Goal: Find specific page/section: Find specific page/section

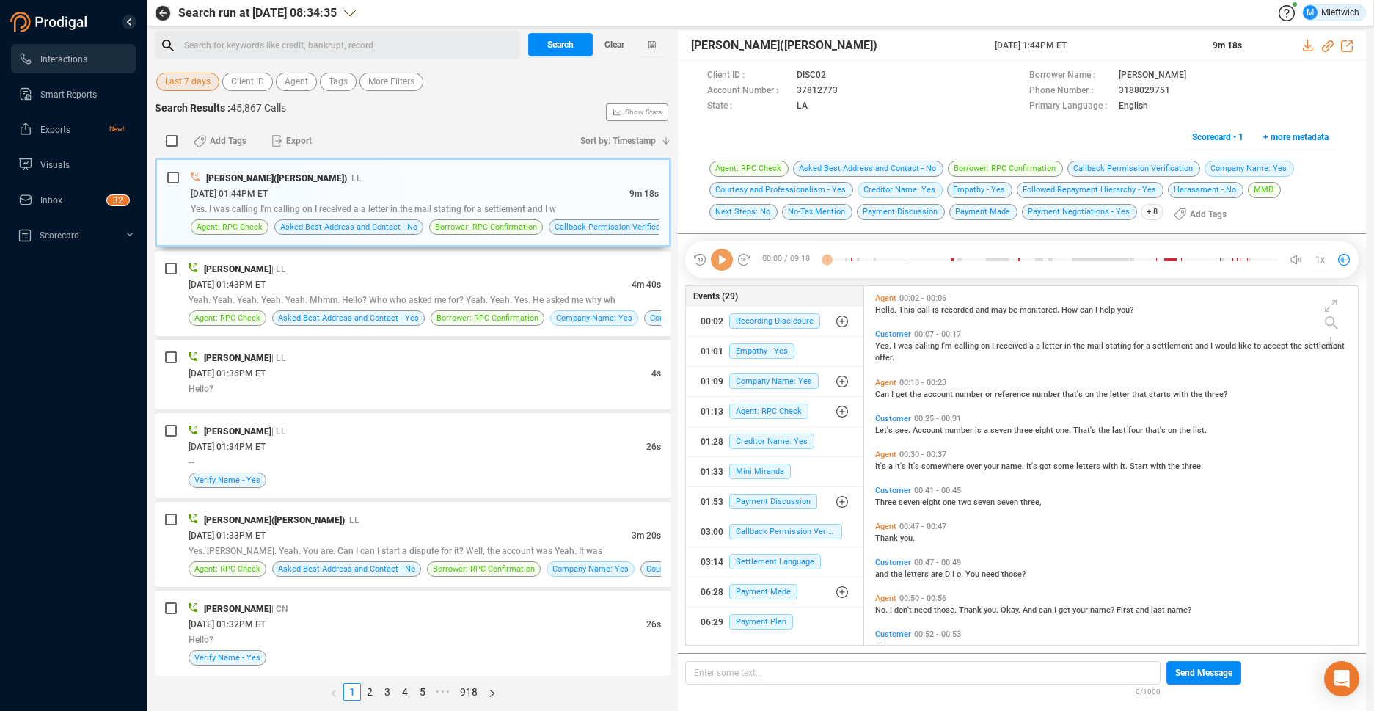
scroll to position [355, 486]
click at [296, 80] on span "Agent" at bounding box center [296, 82] width 23 height 18
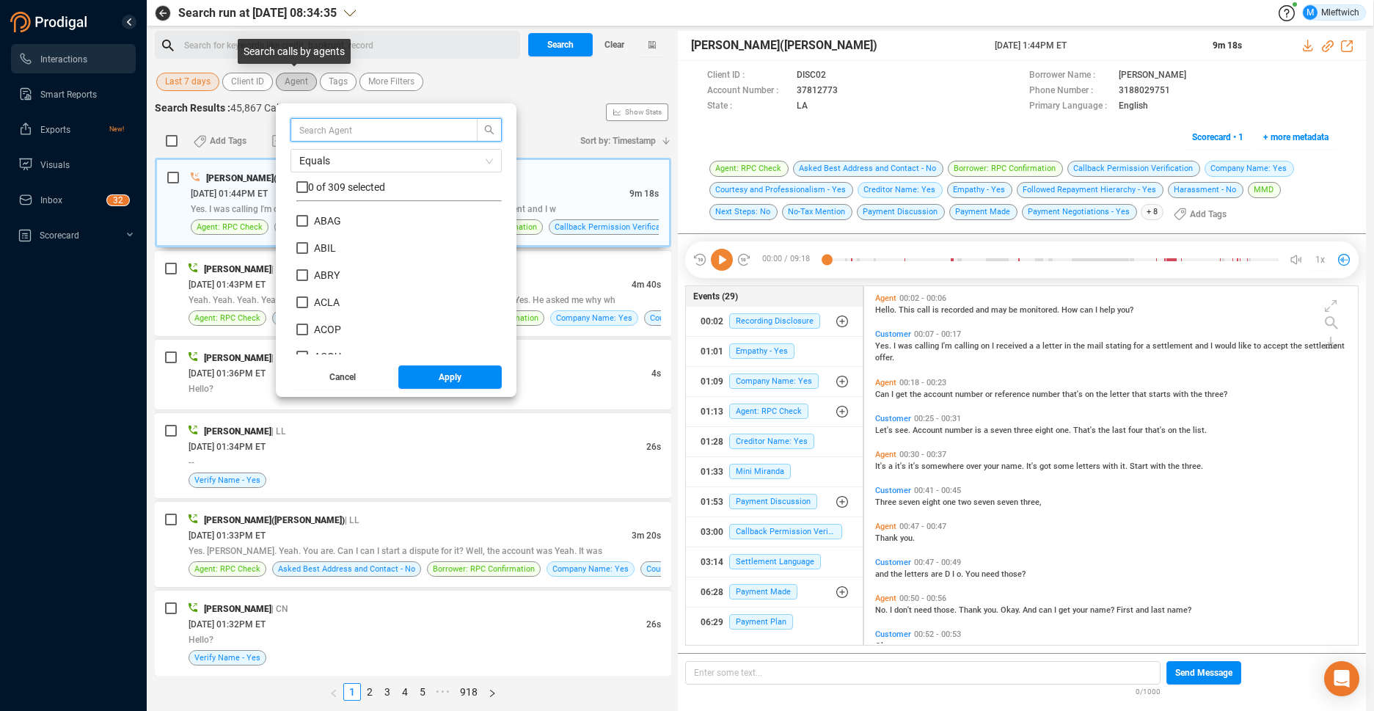
scroll to position [137, 198]
type input "m"
type input "mcad"
click at [299, 220] on input "MCAD" at bounding box center [302, 221] width 12 height 12
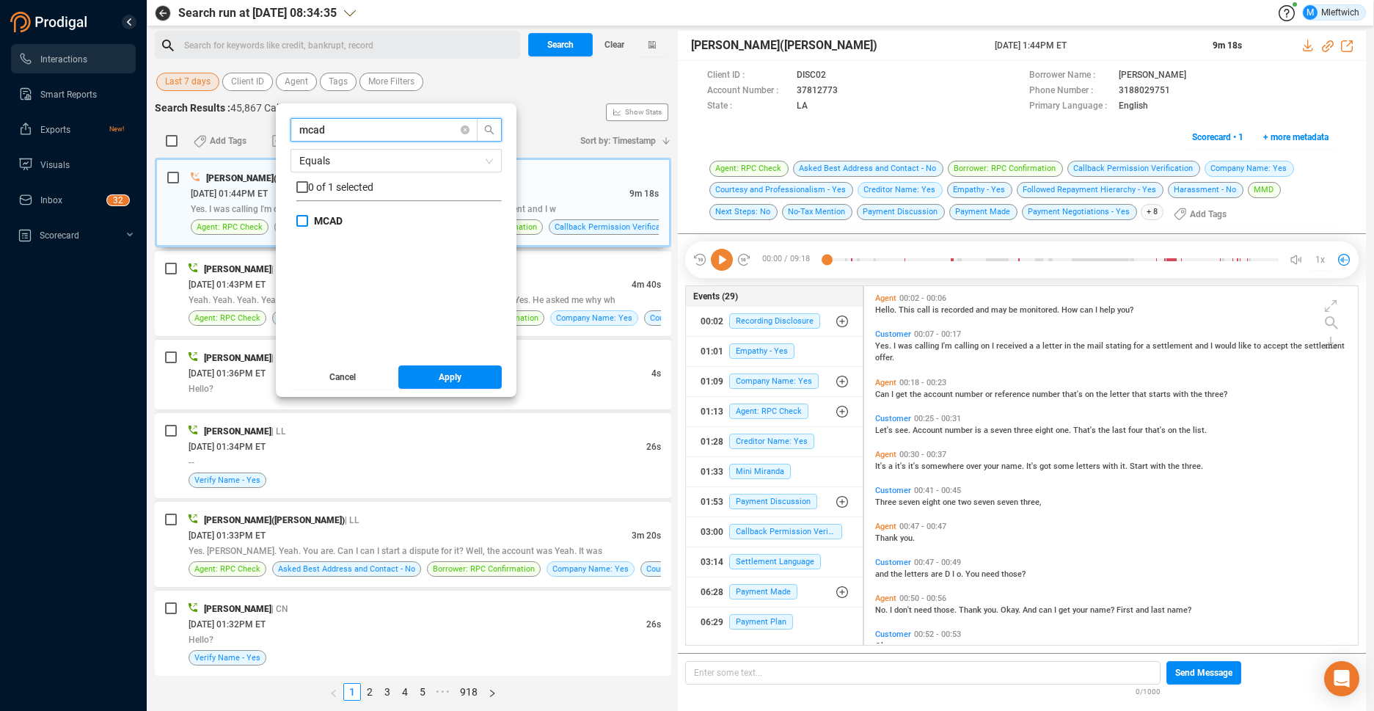
checkbox input "true"
click at [476, 382] on button "Apply" at bounding box center [450, 376] width 104 height 23
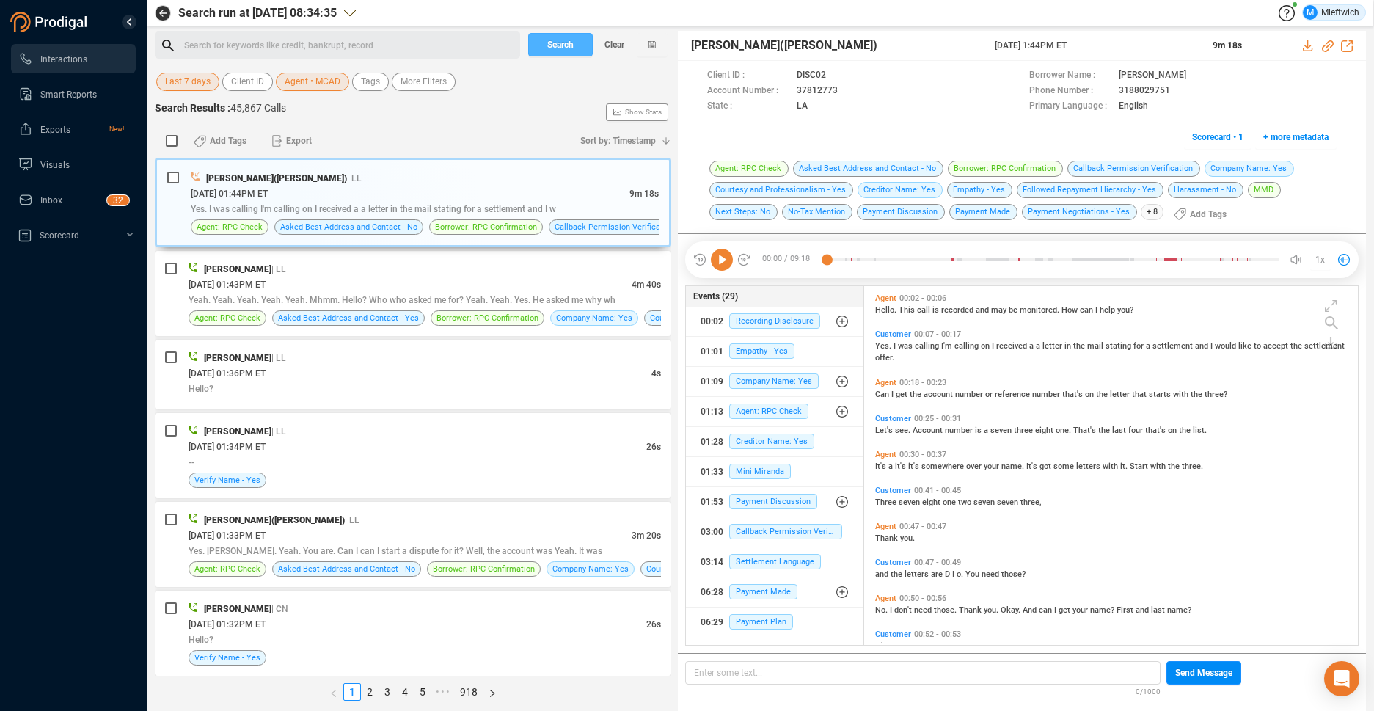
click at [558, 42] on span "Search" at bounding box center [560, 44] width 26 height 23
click at [558, 42] on div "Search Clear" at bounding box center [598, 45] width 147 height 28
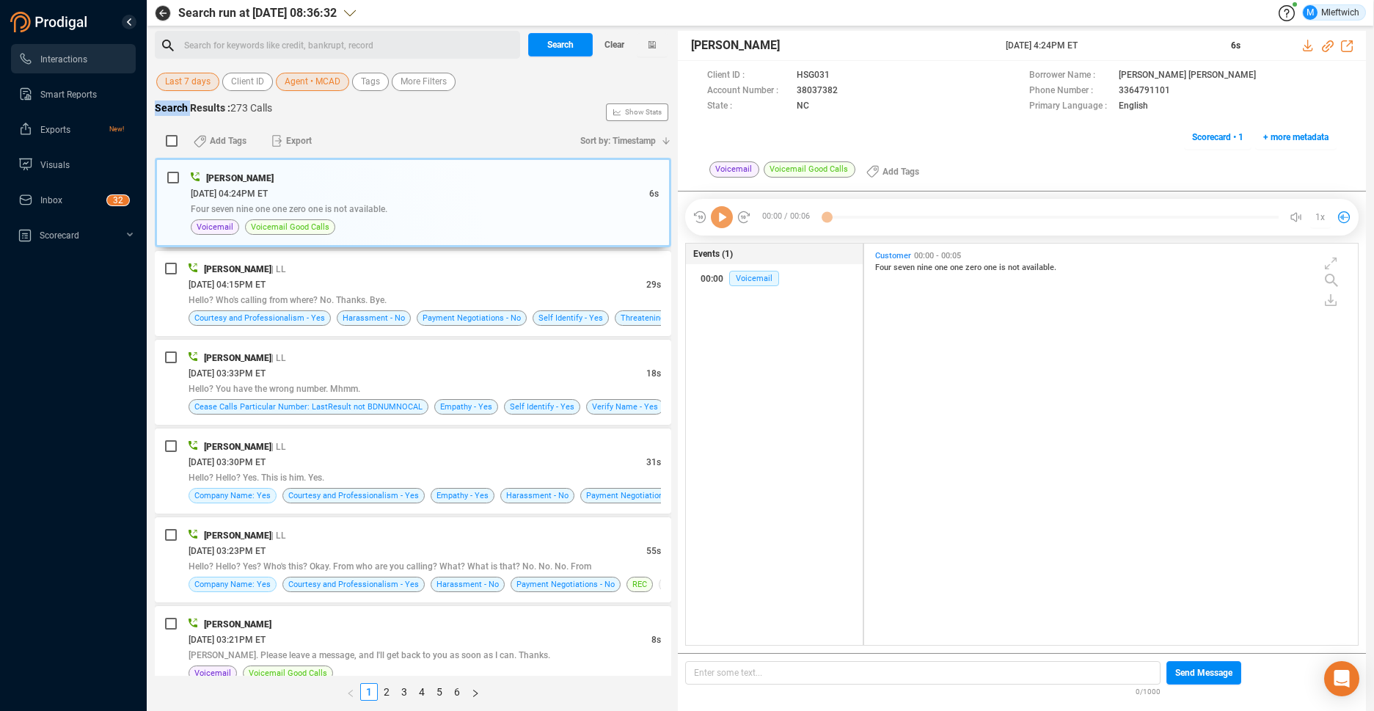
scroll to position [398, 486]
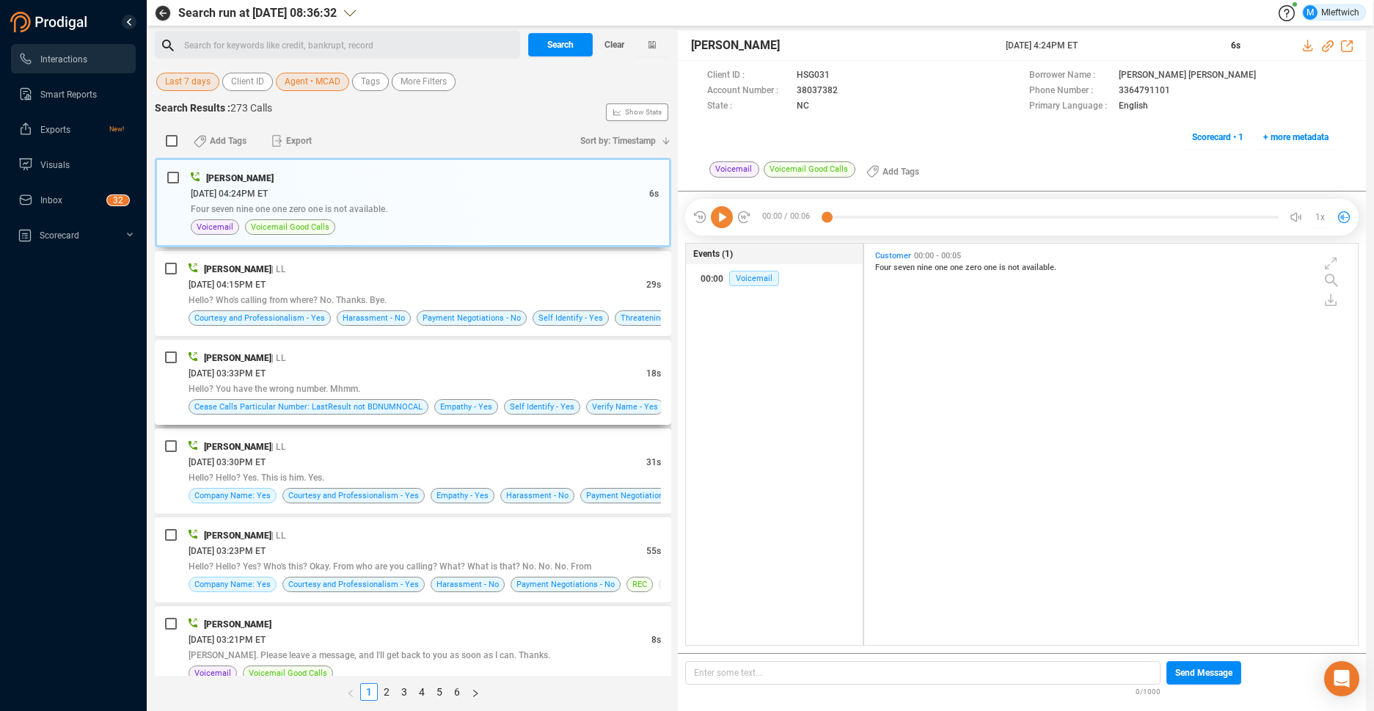
click at [516, 360] on div "[PERSON_NAME] | LL" at bounding box center [425, 357] width 473 height 15
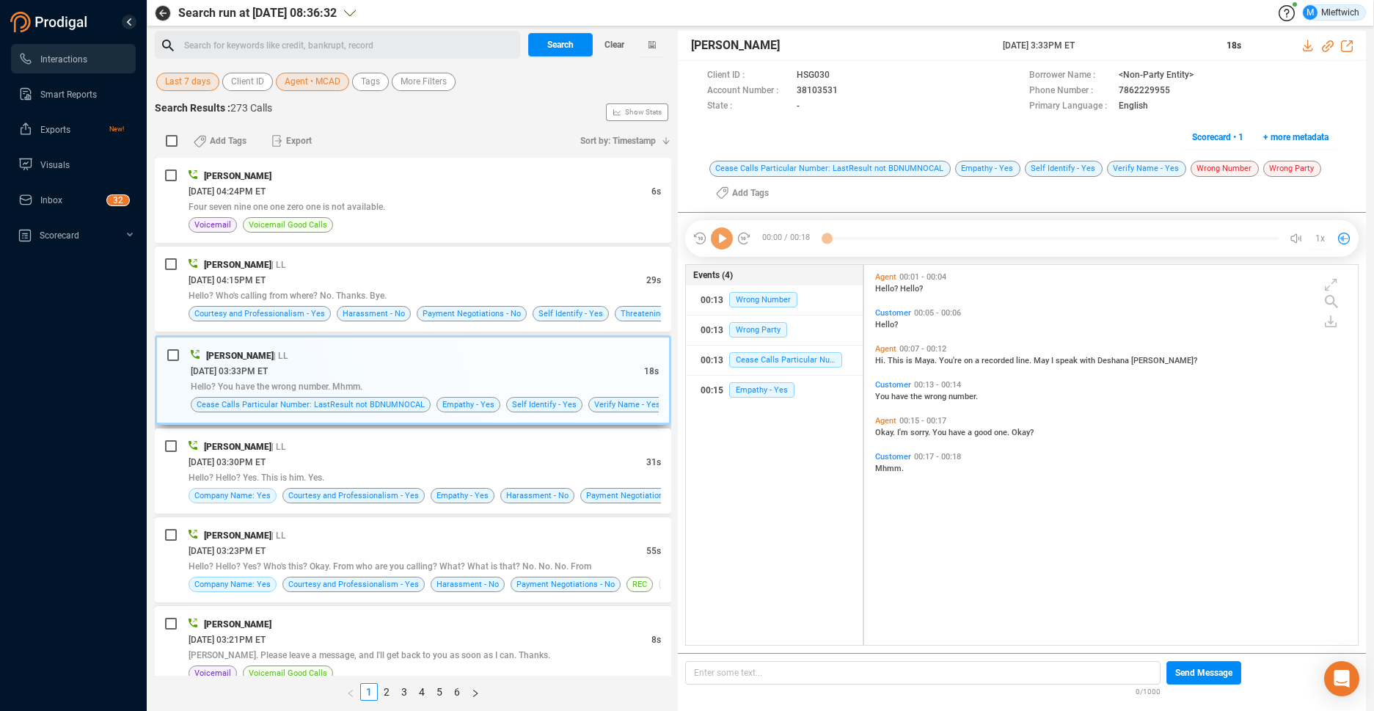
scroll to position [376, 486]
click at [847, 88] on icon at bounding box center [851, 92] width 12 height 12
